Goal: Task Accomplishment & Management: Manage account settings

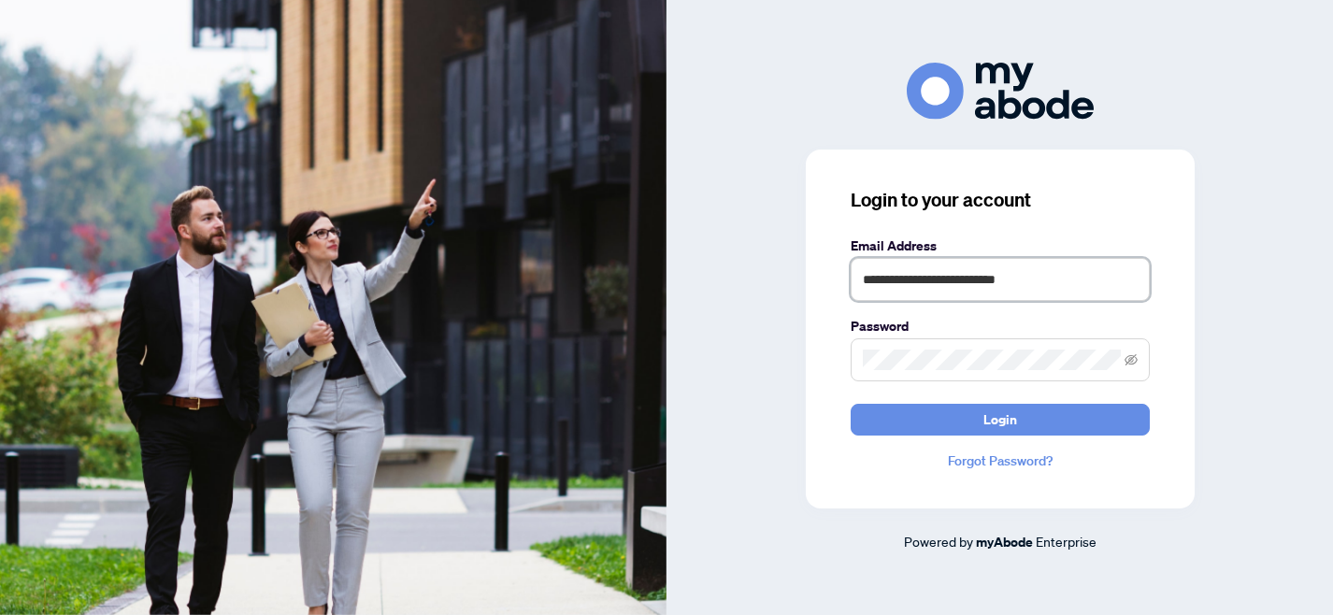
drag, startPoint x: 1051, startPoint y: 277, endPoint x: 779, endPoint y: 284, distance: 272.2
click at [779, 284] on div "**********" at bounding box center [1000, 308] width 667 height 490
type input "**********"
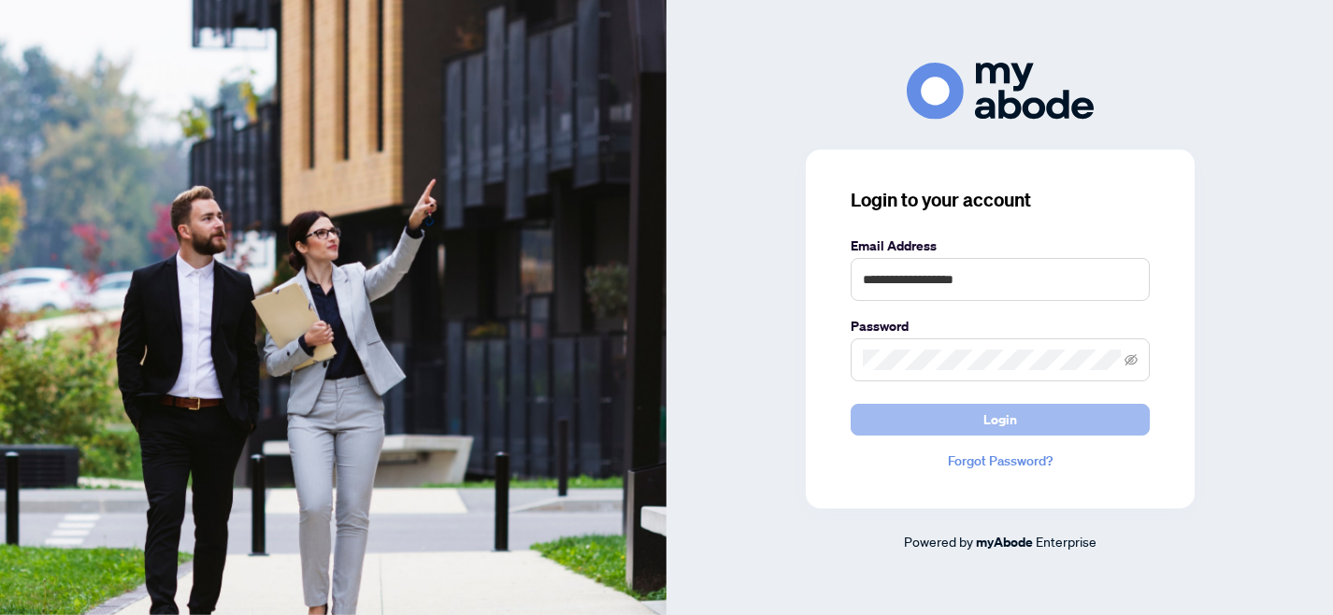
click at [1005, 421] on span "Login" at bounding box center [1001, 420] width 34 height 30
click at [1011, 422] on span "Login" at bounding box center [1001, 420] width 34 height 30
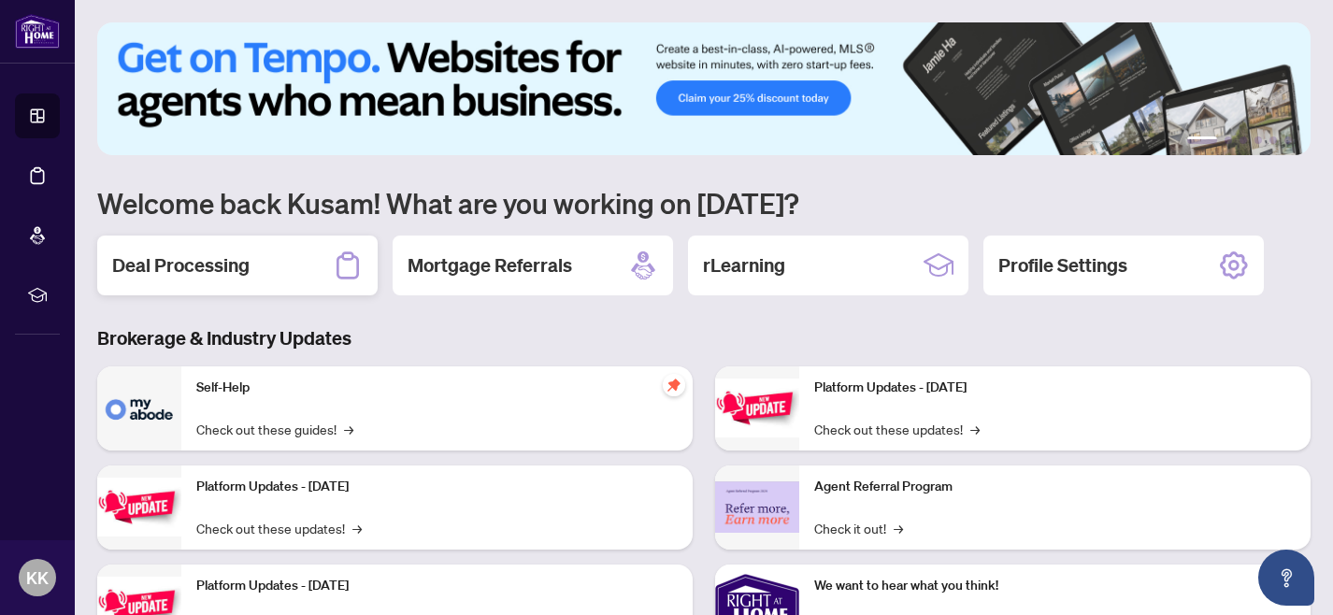
click at [190, 276] on h2 "Deal Processing" at bounding box center [180, 265] width 137 height 26
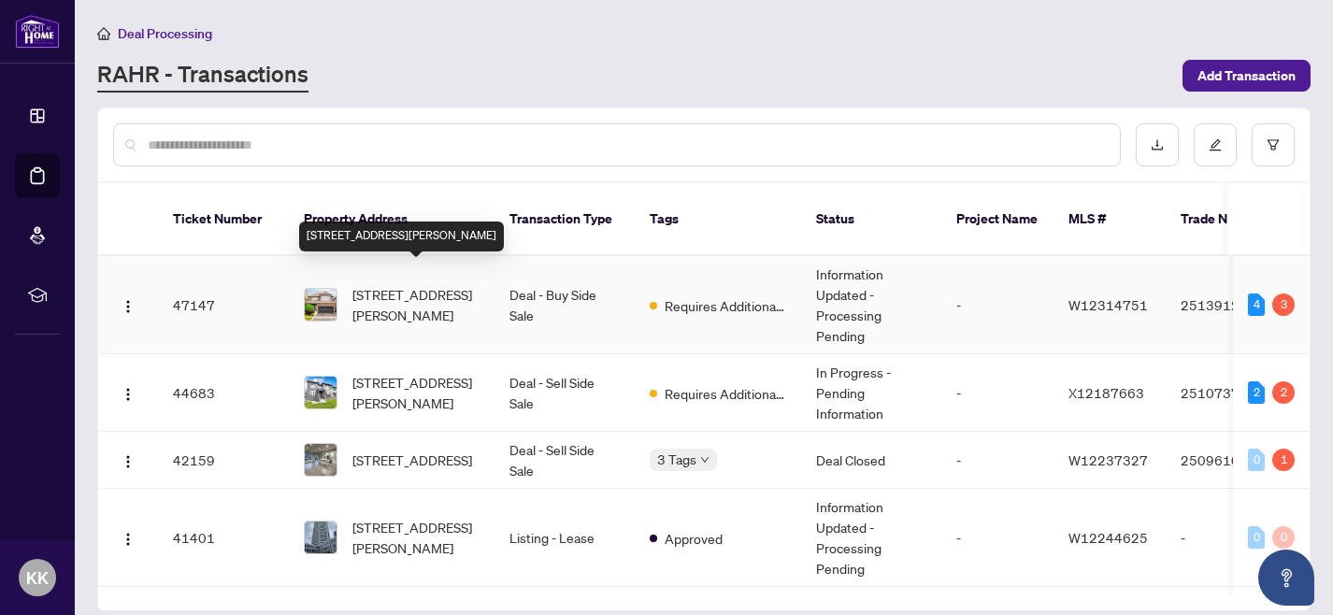
click at [396, 284] on span "411 McJannett Ave, Milton, Ontario L9T 7T8, Canada" at bounding box center [415, 304] width 127 height 41
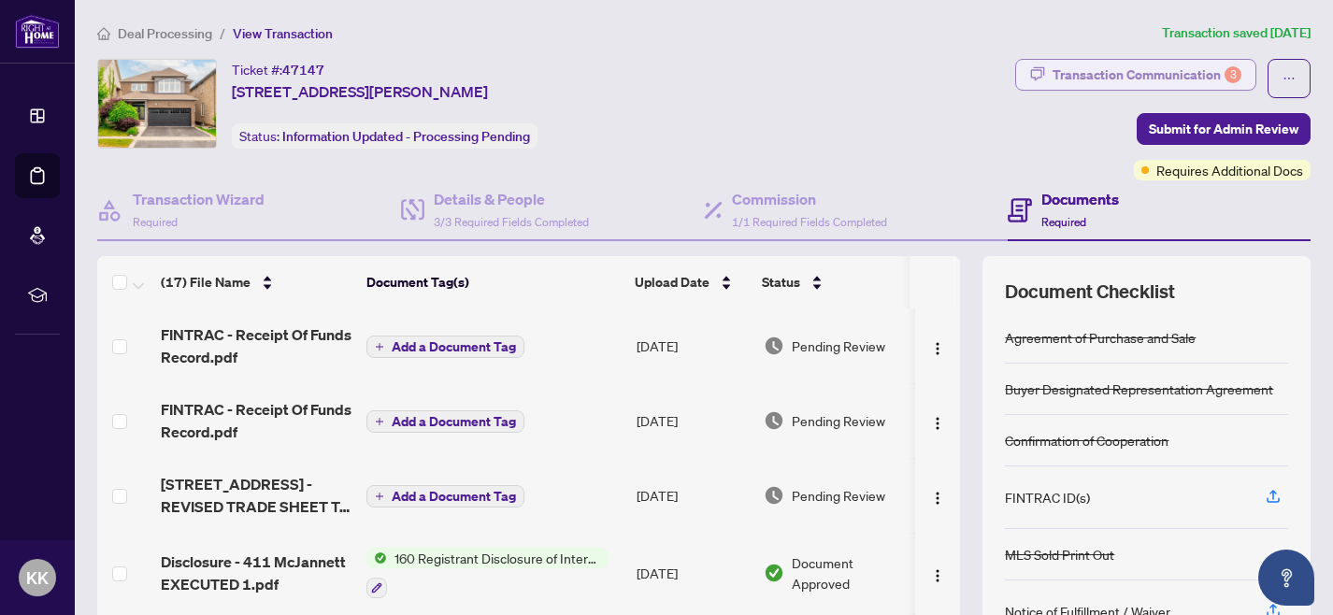
click at [1155, 69] on div "Transaction Communication 3" at bounding box center [1147, 75] width 189 height 30
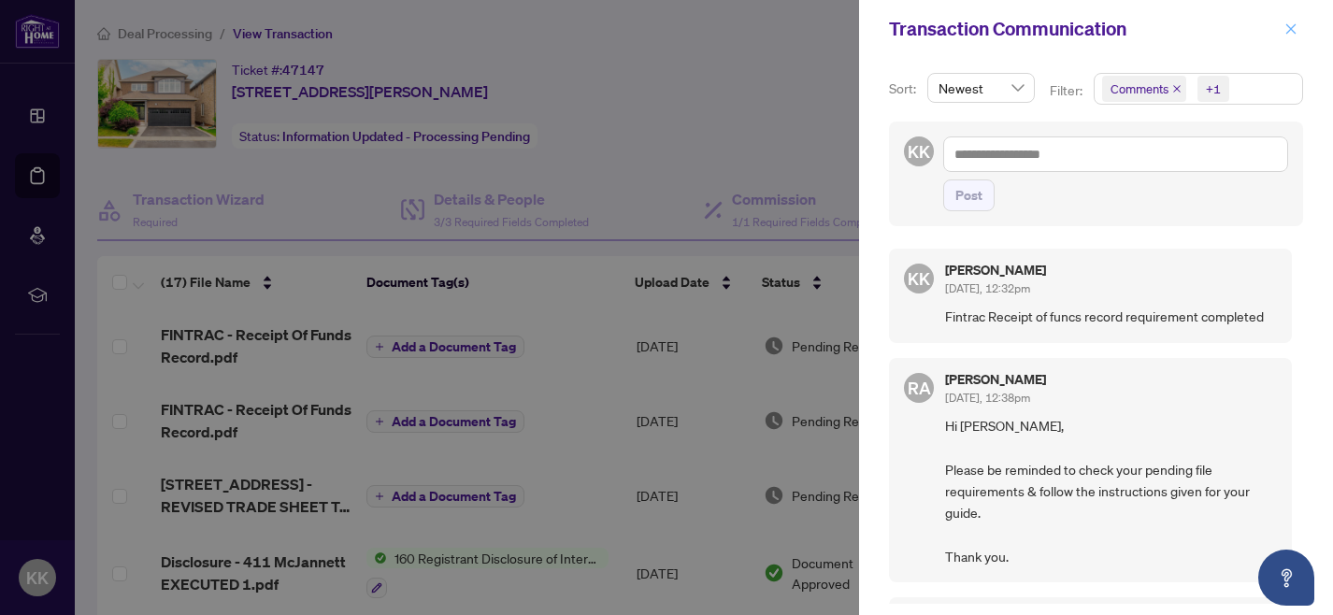
click at [1289, 31] on icon "close" at bounding box center [1292, 28] width 10 height 10
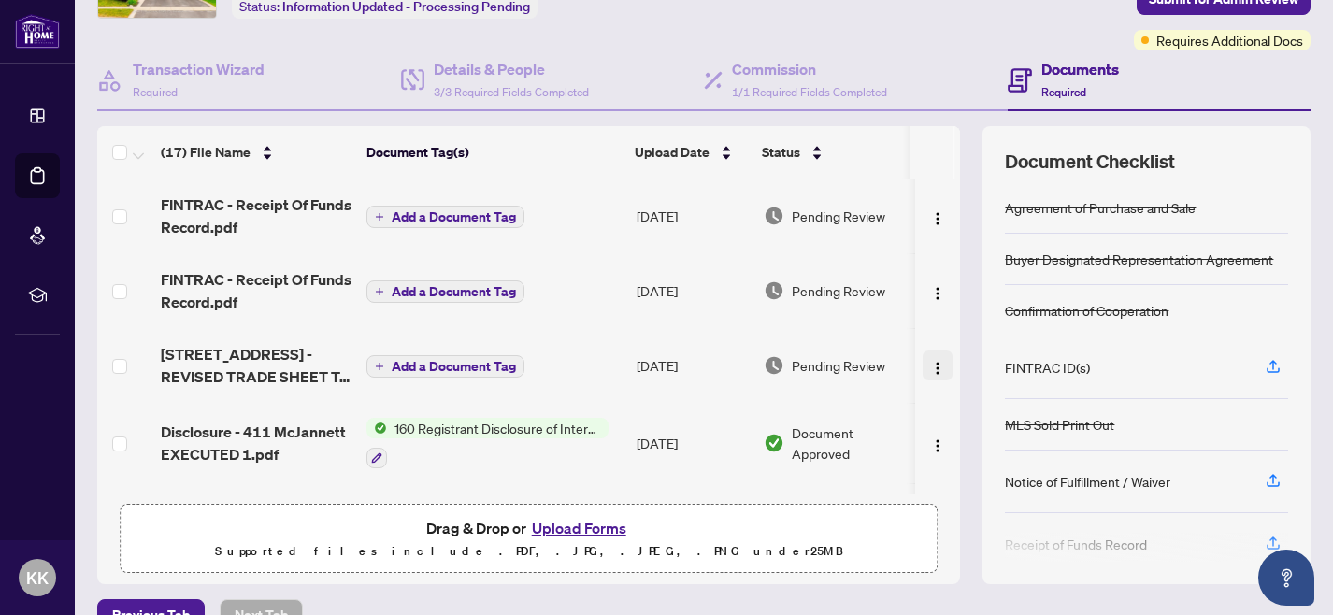
click at [930, 363] on img "button" at bounding box center [937, 368] width 15 height 15
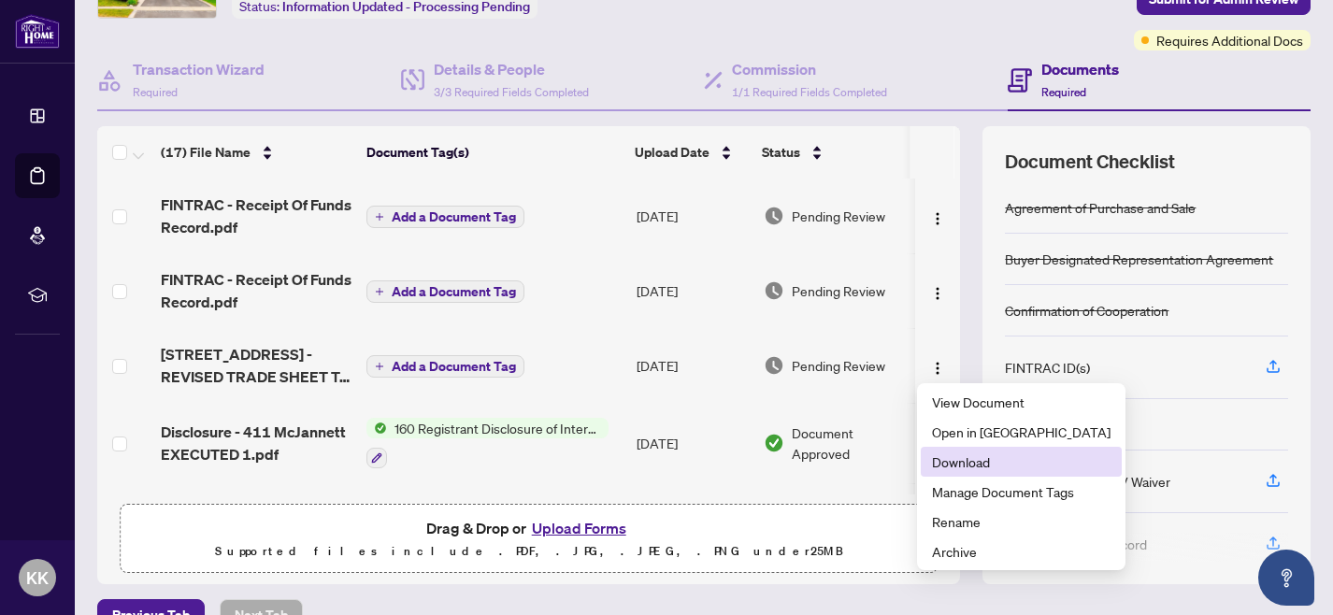
click at [963, 459] on span "Download" at bounding box center [1021, 462] width 179 height 21
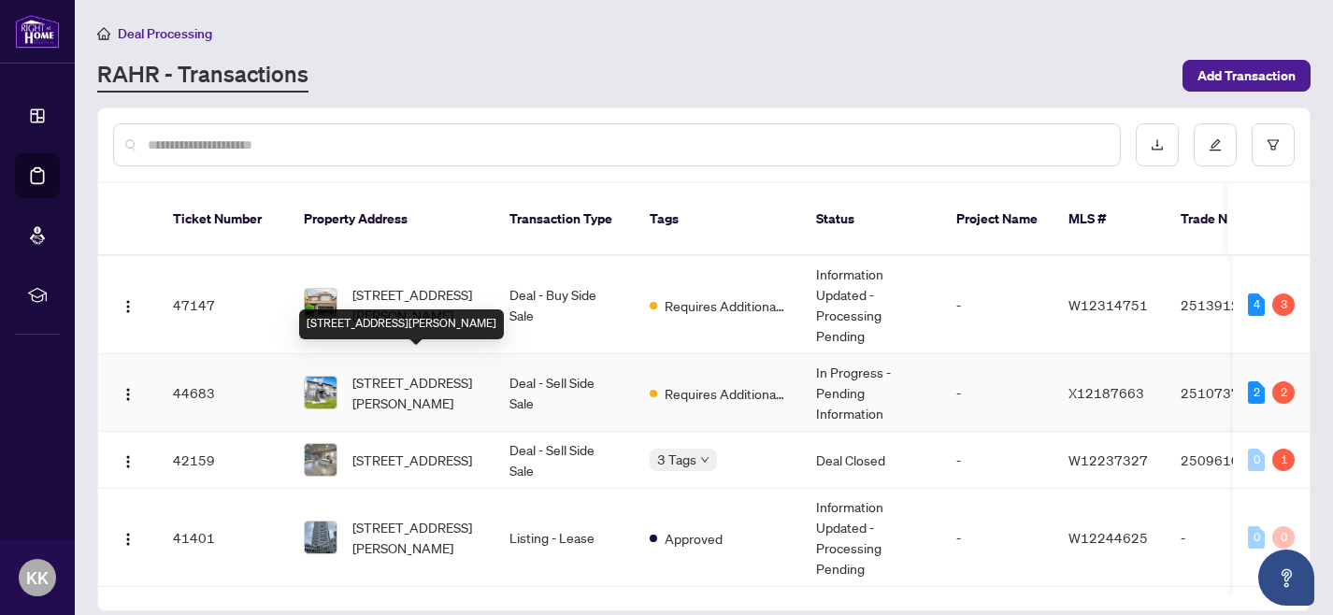
click at [412, 372] on span "2 Castro Lane, Haldimand, Ontario N3W 0G9, Canada" at bounding box center [415, 392] width 127 height 41
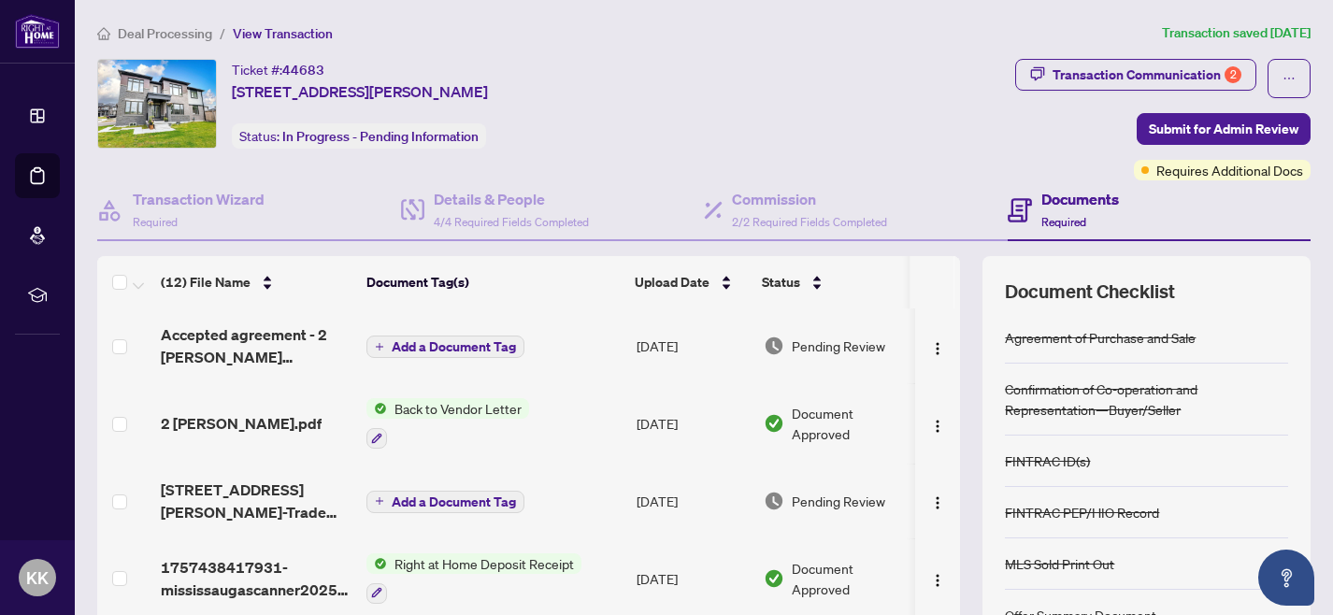
click at [462, 408] on span "Back to Vendor Letter" at bounding box center [458, 408] width 142 height 21
click at [259, 424] on span "2 Castro Lane-CS.pdf" at bounding box center [241, 423] width 161 height 22
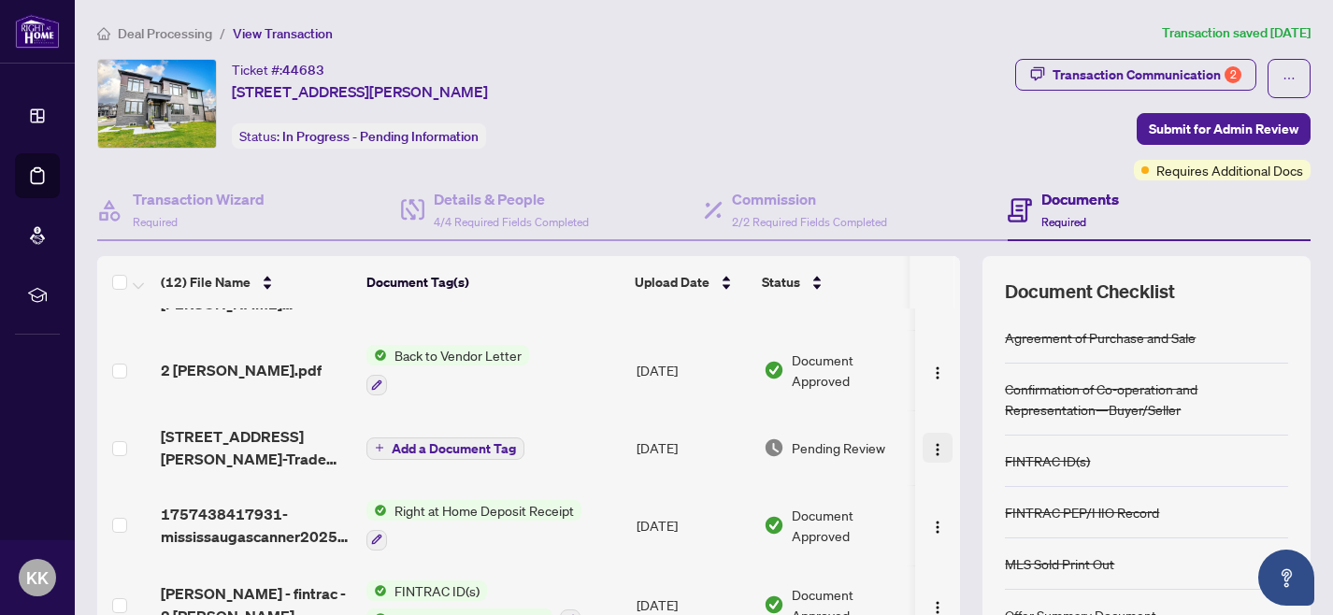
click at [931, 448] on img "button" at bounding box center [937, 449] width 15 height 15
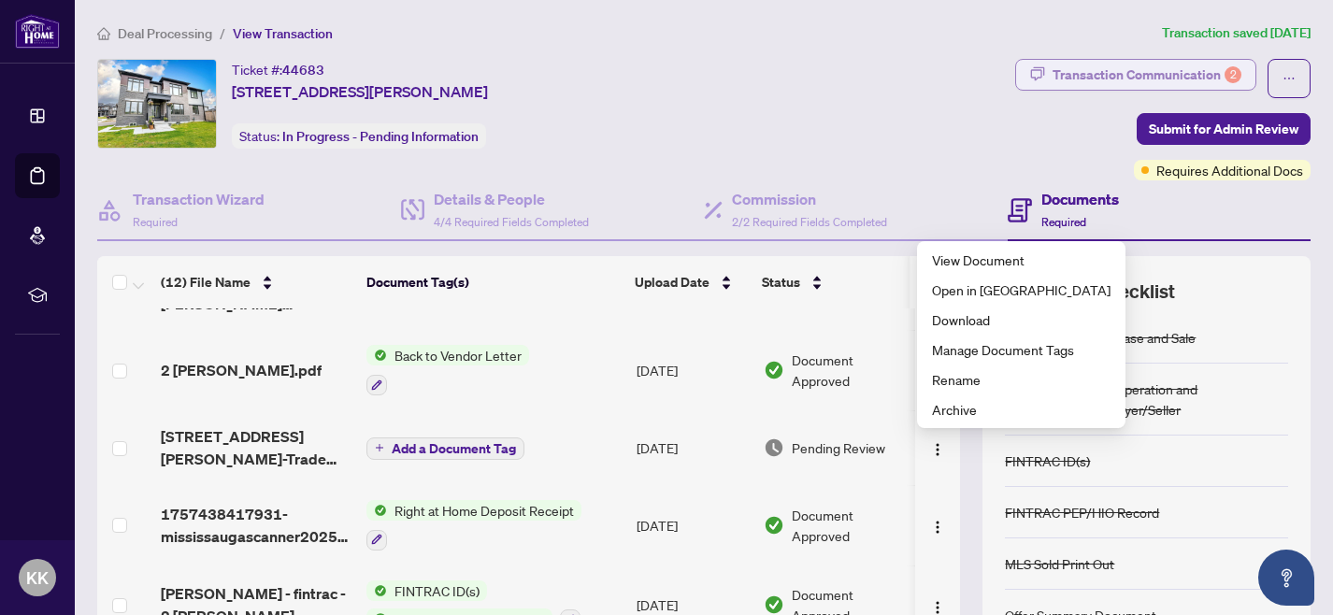
click at [1112, 68] on div "Transaction Communication 2" at bounding box center [1147, 75] width 189 height 30
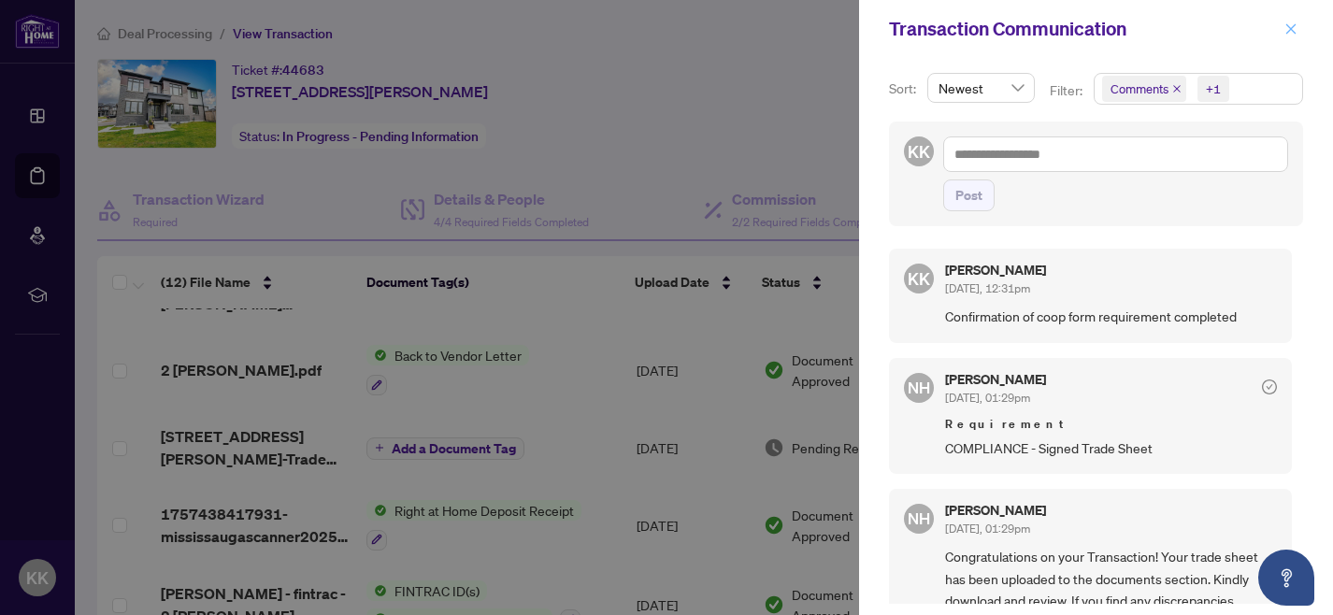
click at [1289, 31] on icon "close" at bounding box center [1292, 28] width 10 height 10
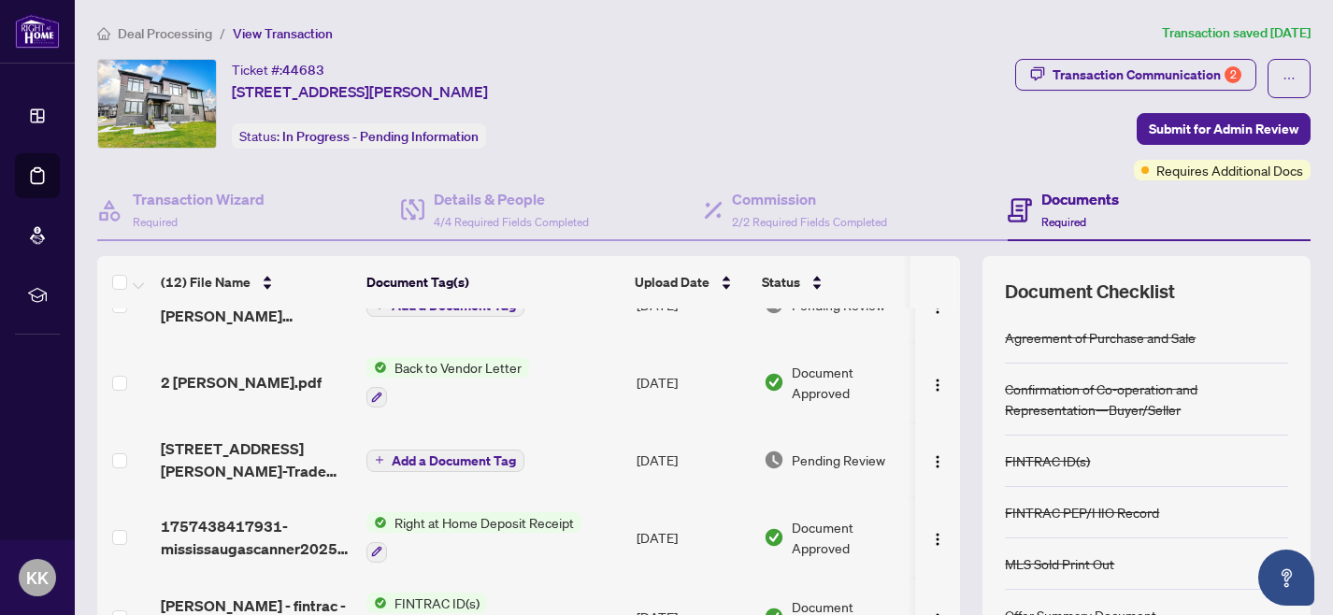
scroll to position [47, 0]
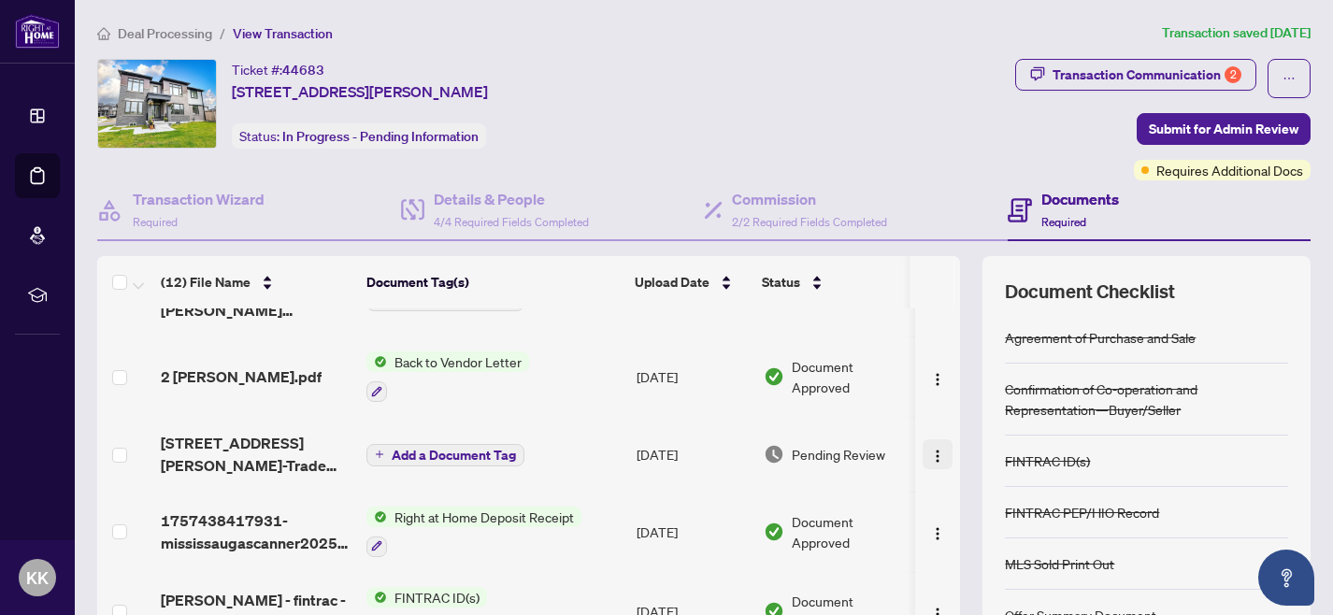
click at [930, 455] on img "button" at bounding box center [937, 456] width 15 height 15
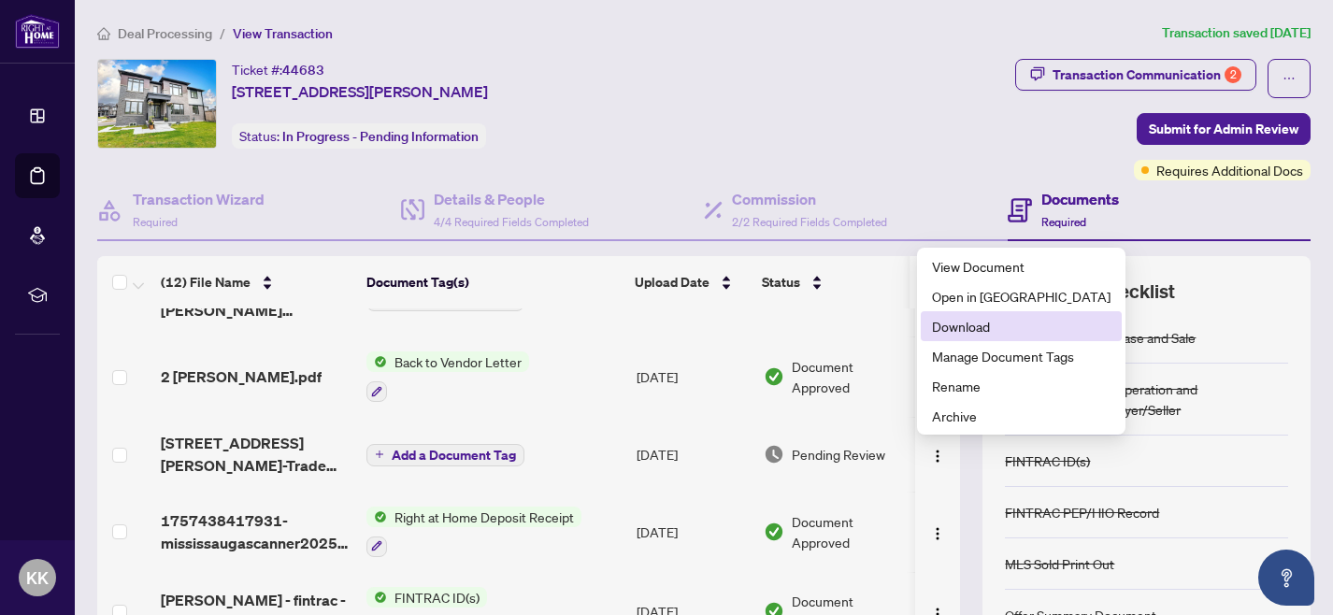
click at [955, 329] on span "Download" at bounding box center [1021, 326] width 179 height 21
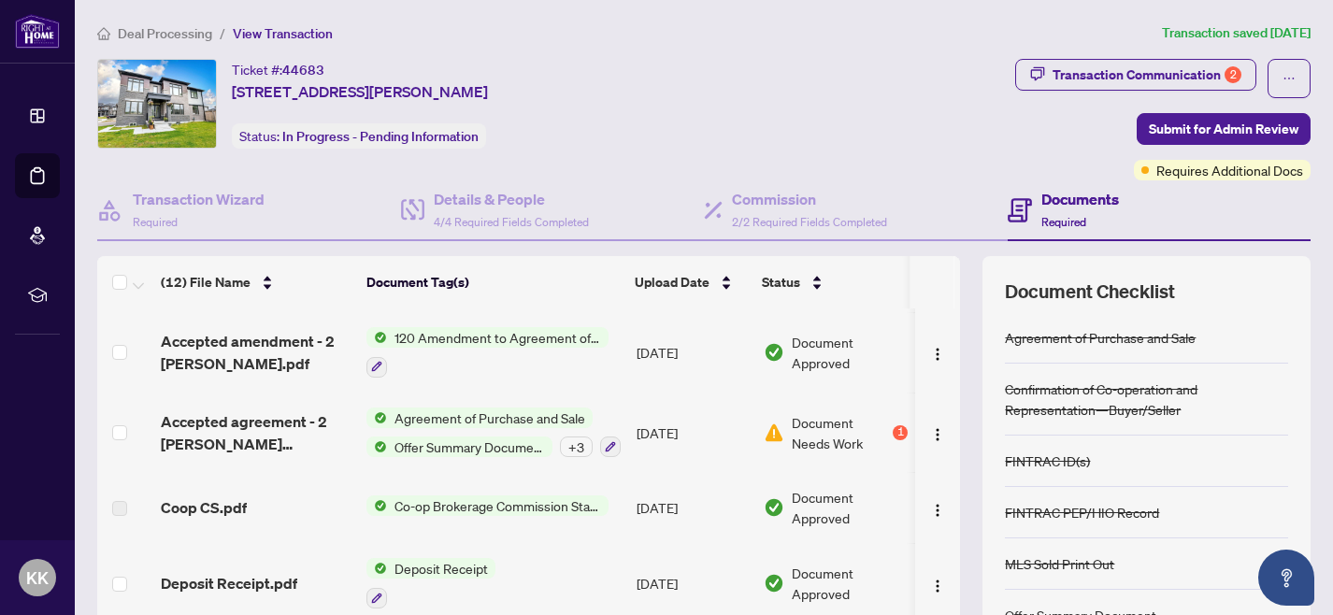
scroll to position [167, 0]
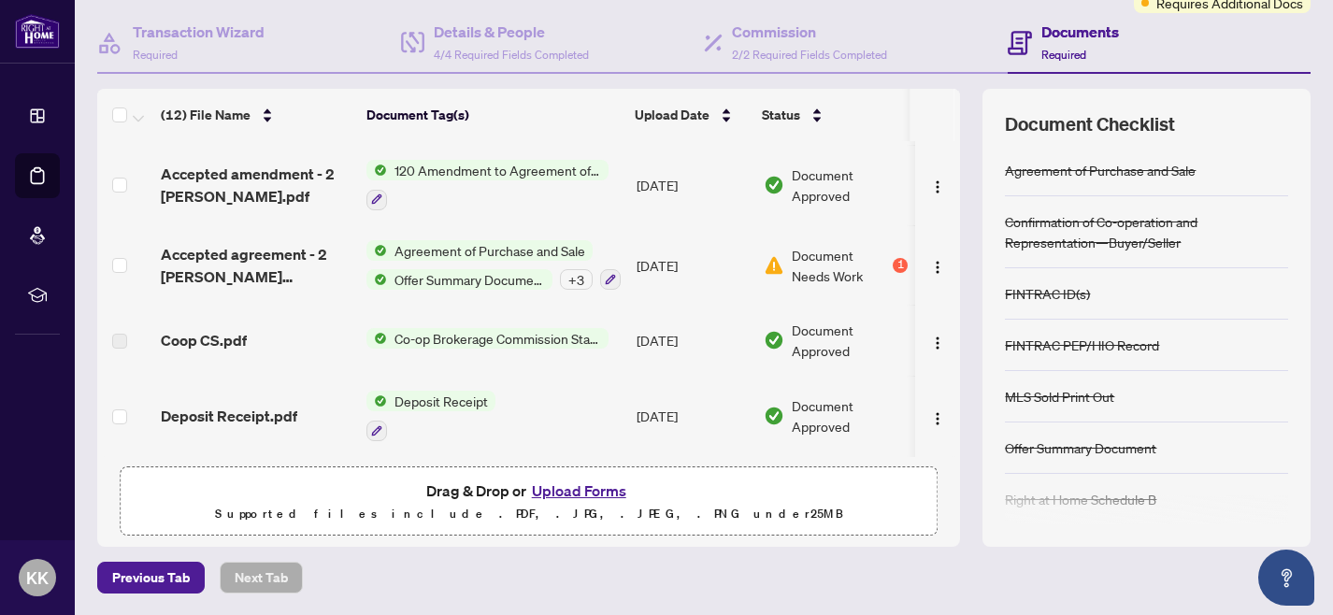
click at [561, 485] on button "Upload Forms" at bounding box center [579, 491] width 106 height 24
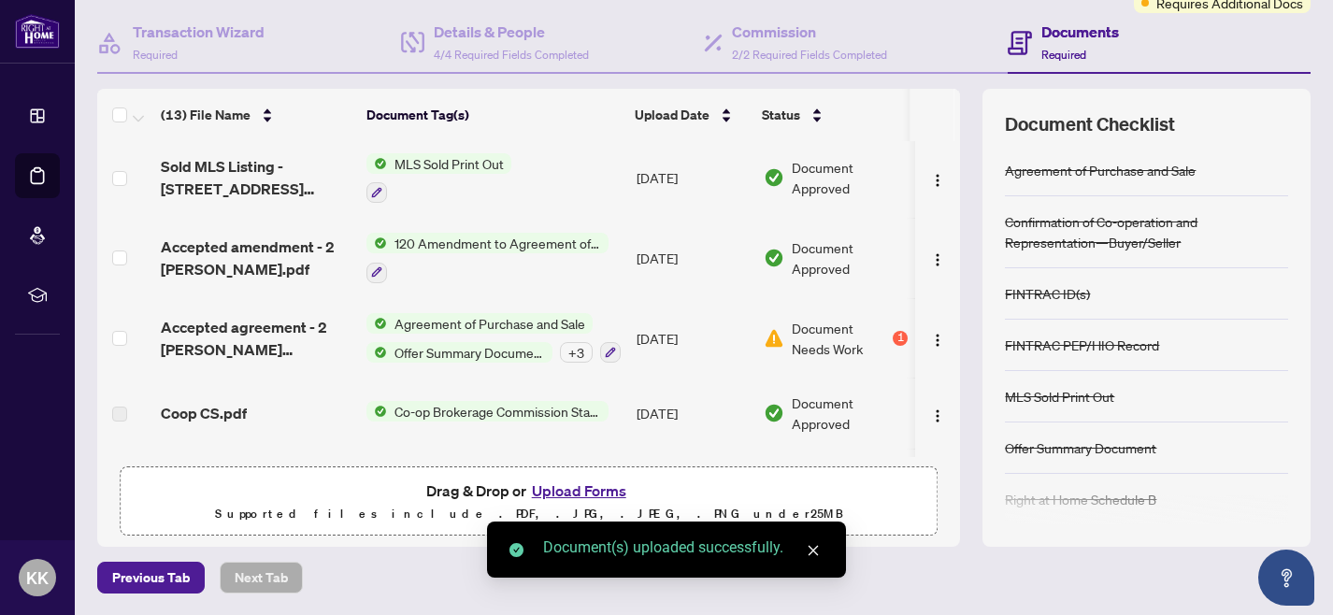
click at [816, 548] on icon "close" at bounding box center [814, 551] width 10 height 10
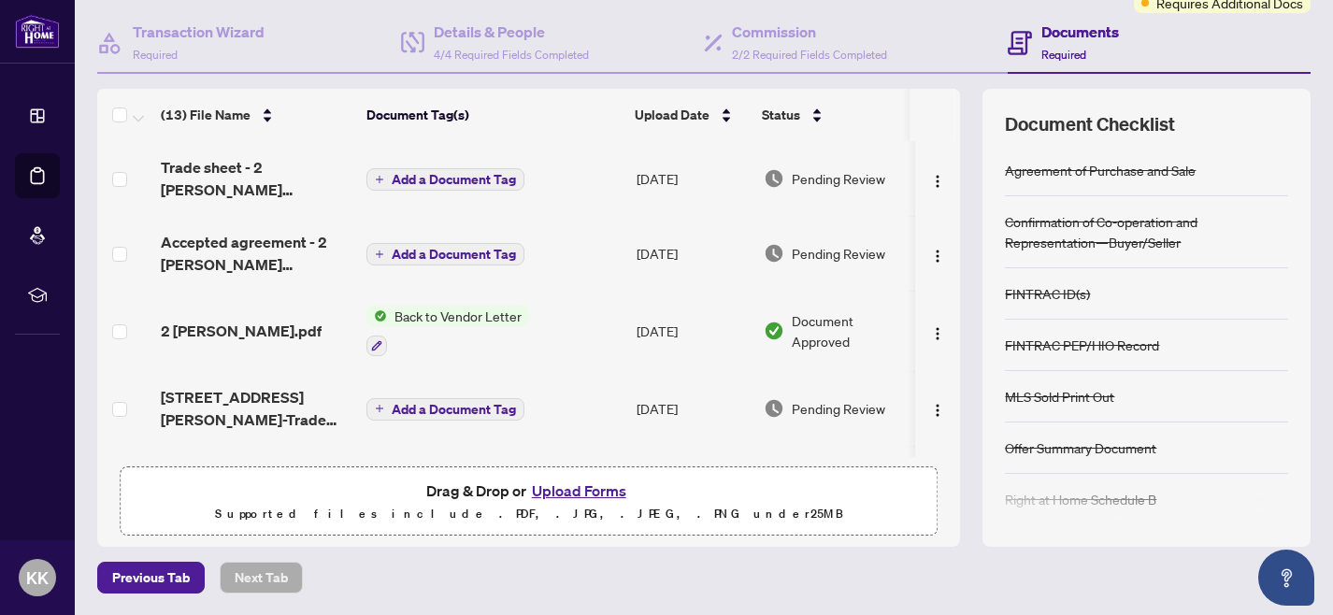
scroll to position [0, 0]
